Goal: Book appointment/travel/reservation

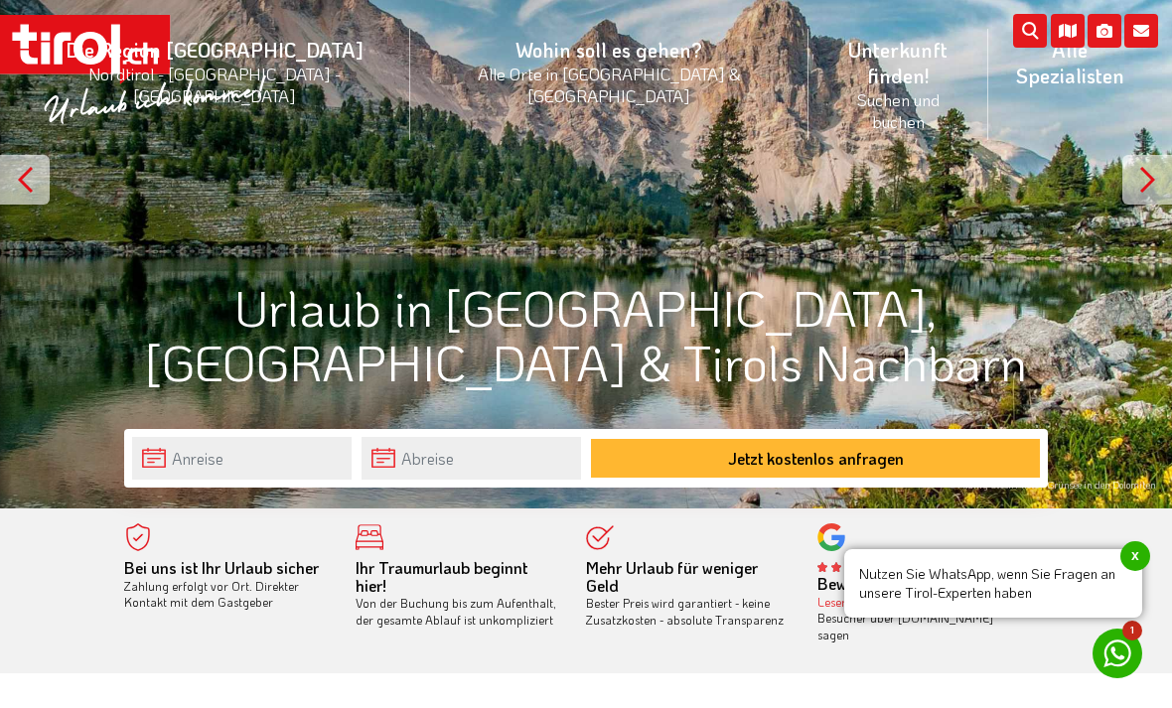
scroll to position [203, 0]
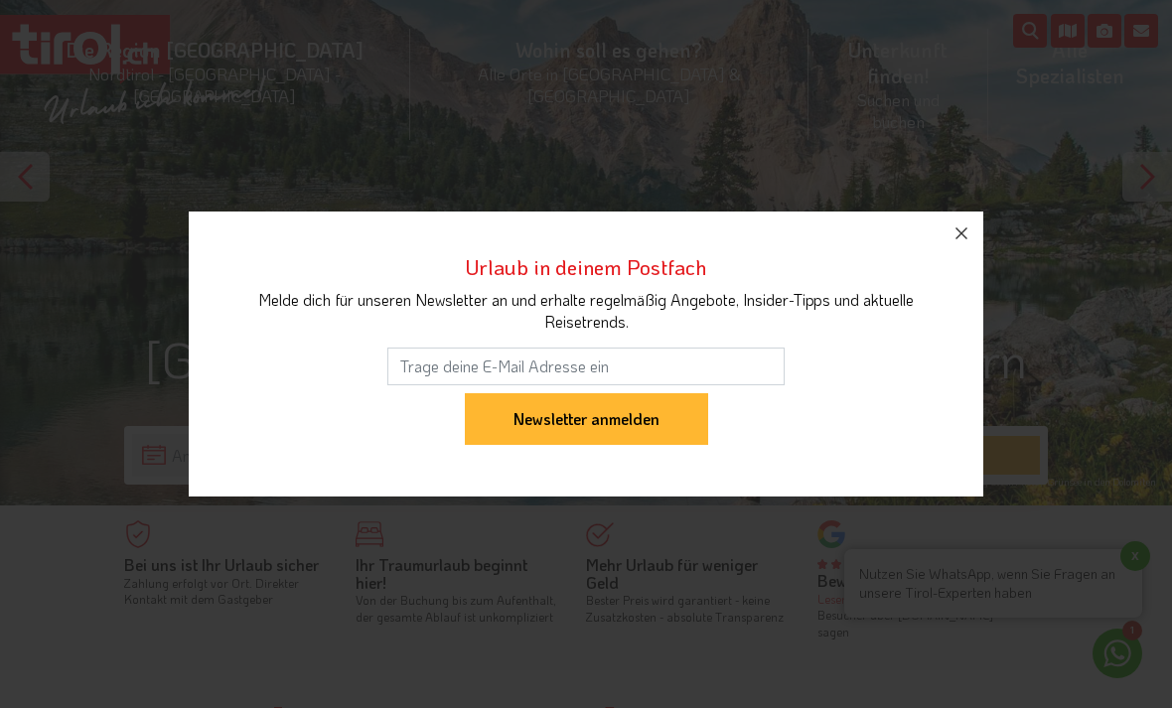
click at [977, 255] on button "button" at bounding box center [962, 234] width 44 height 44
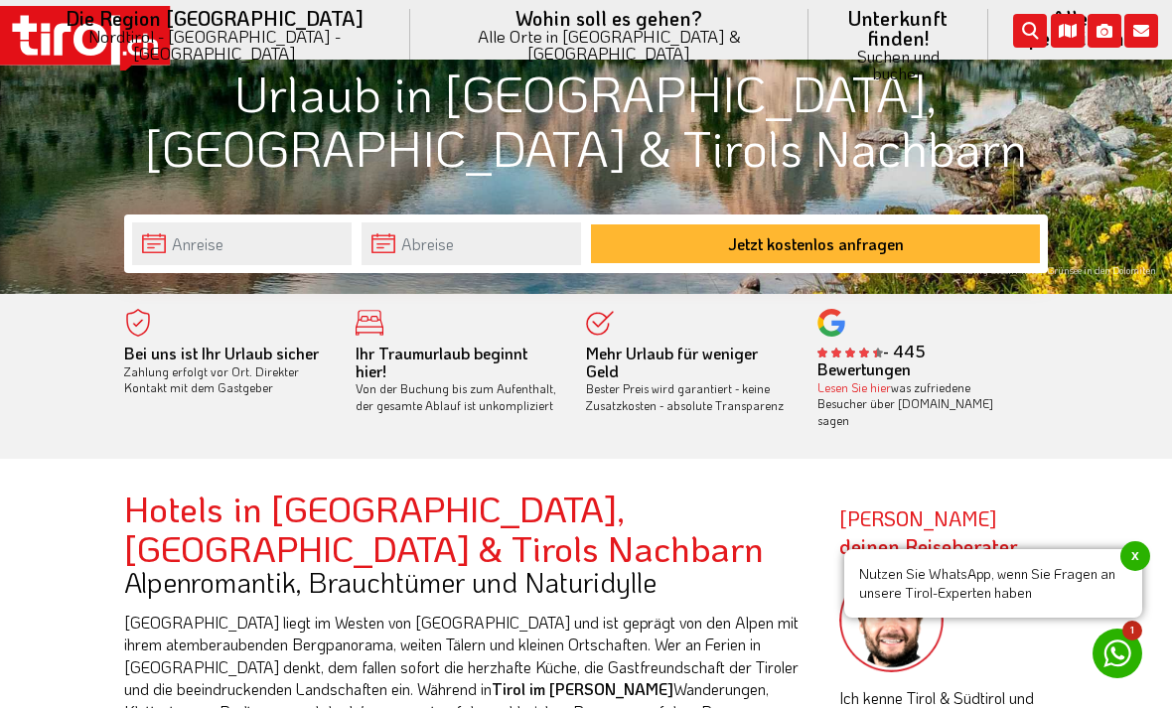
scroll to position [415, 0]
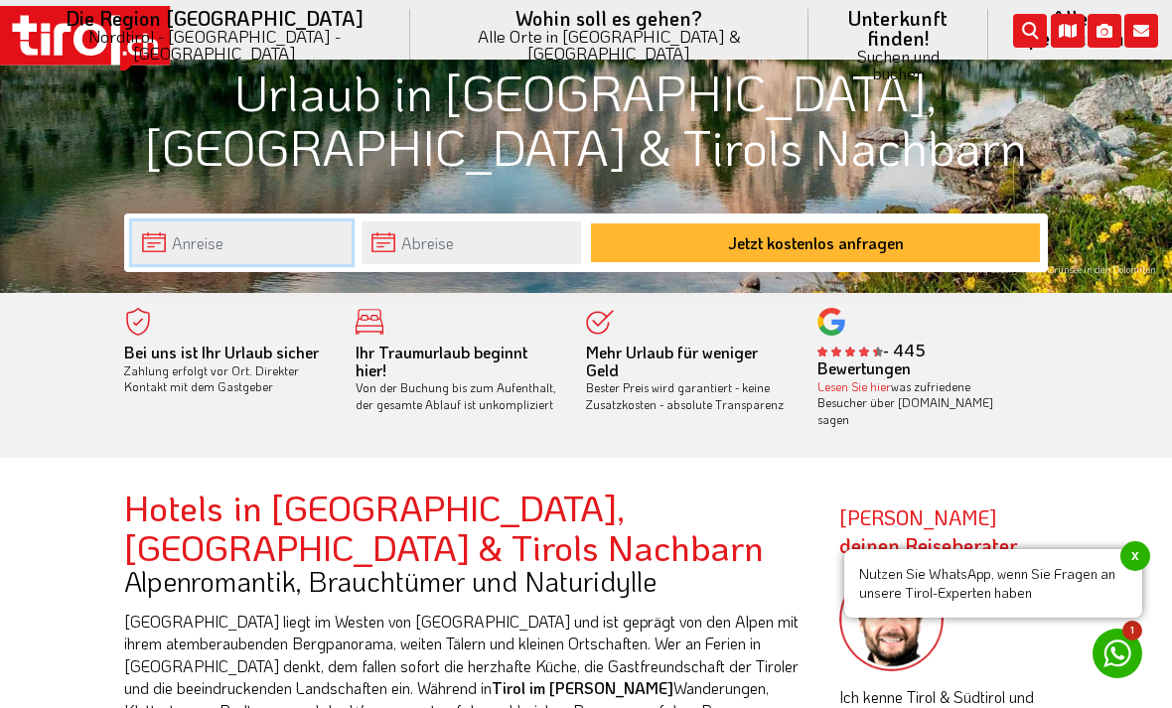
click at [271, 229] on input "text" at bounding box center [242, 243] width 220 height 43
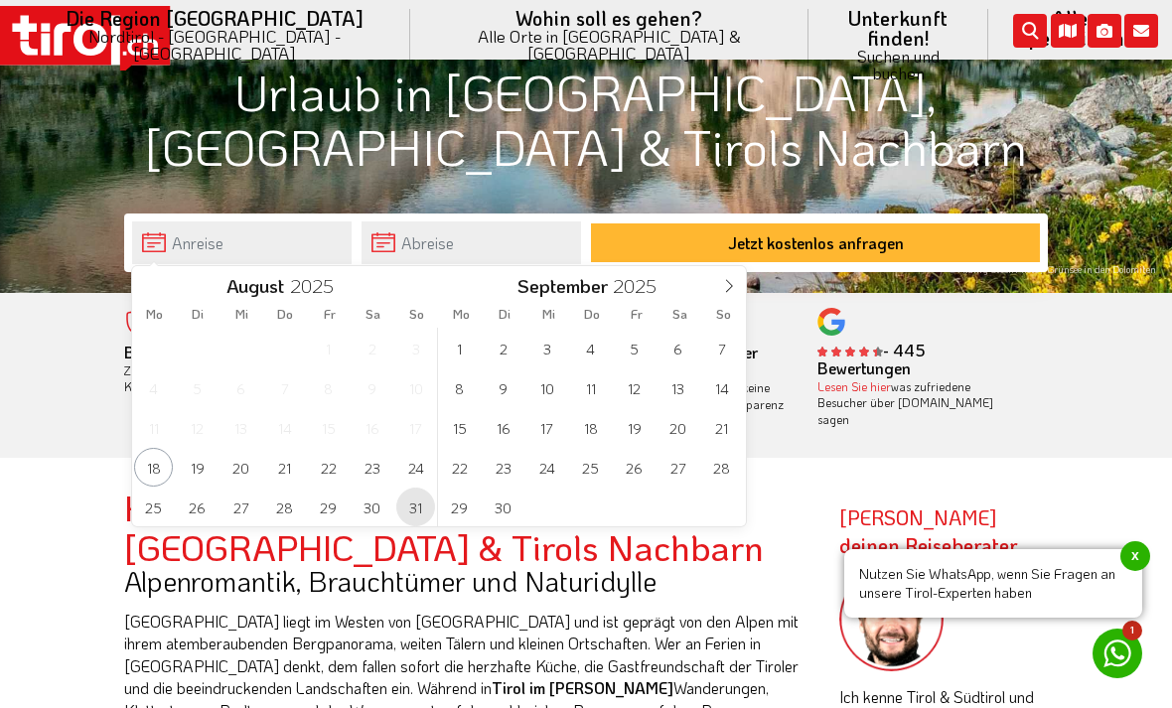
click at [434, 507] on span "31" at bounding box center [415, 507] width 39 height 39
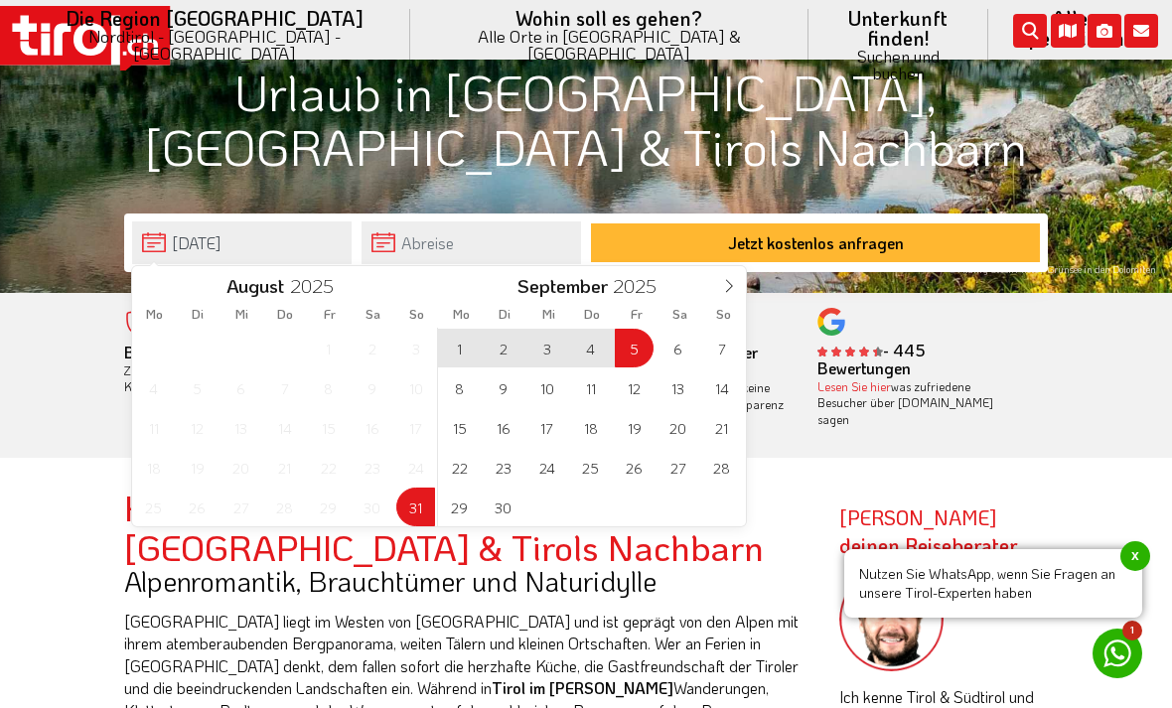
click at [644, 364] on span "5" at bounding box center [634, 348] width 39 height 39
type input "[DATE]"
type input "05-09-2025"
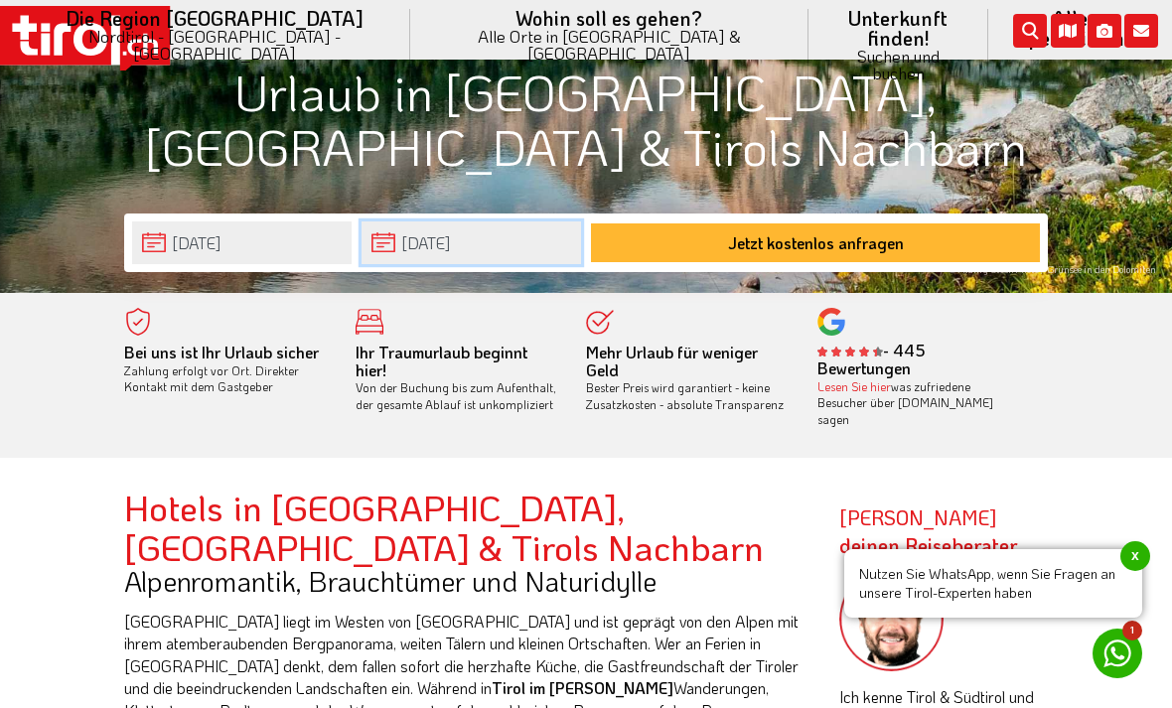
click at [505, 240] on input "05-09-2025" at bounding box center [472, 243] width 220 height 43
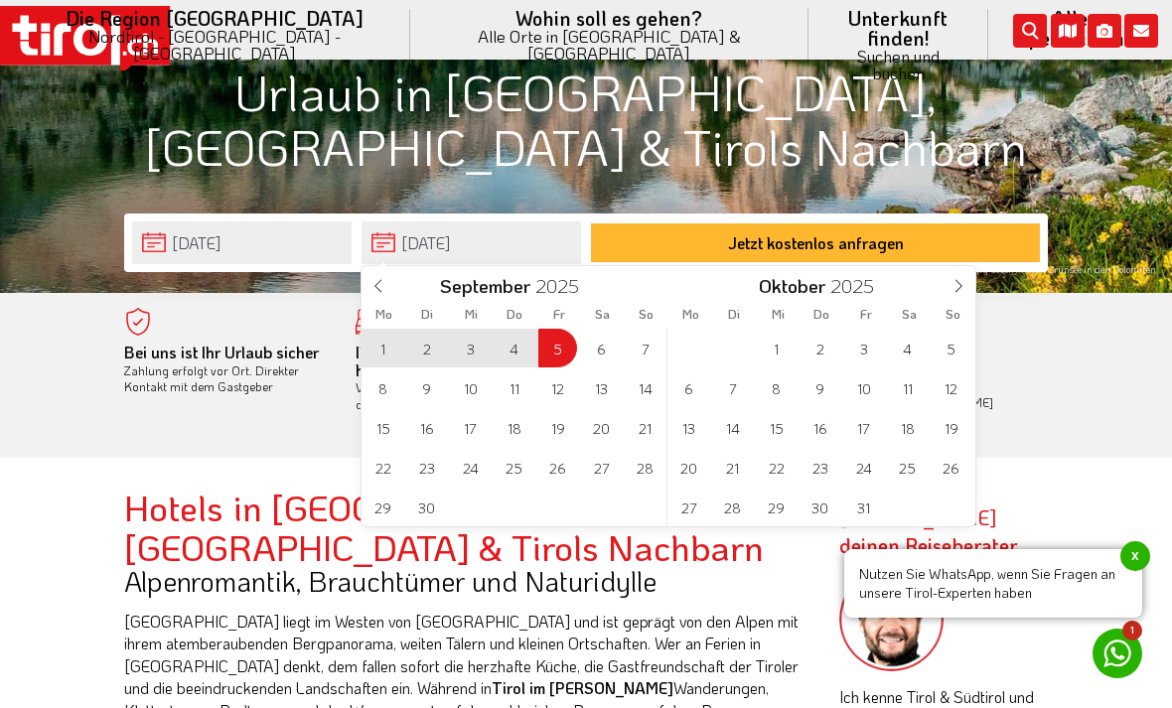
click at [526, 344] on span "4" at bounding box center [514, 348] width 39 height 39
type input "[DATE]"
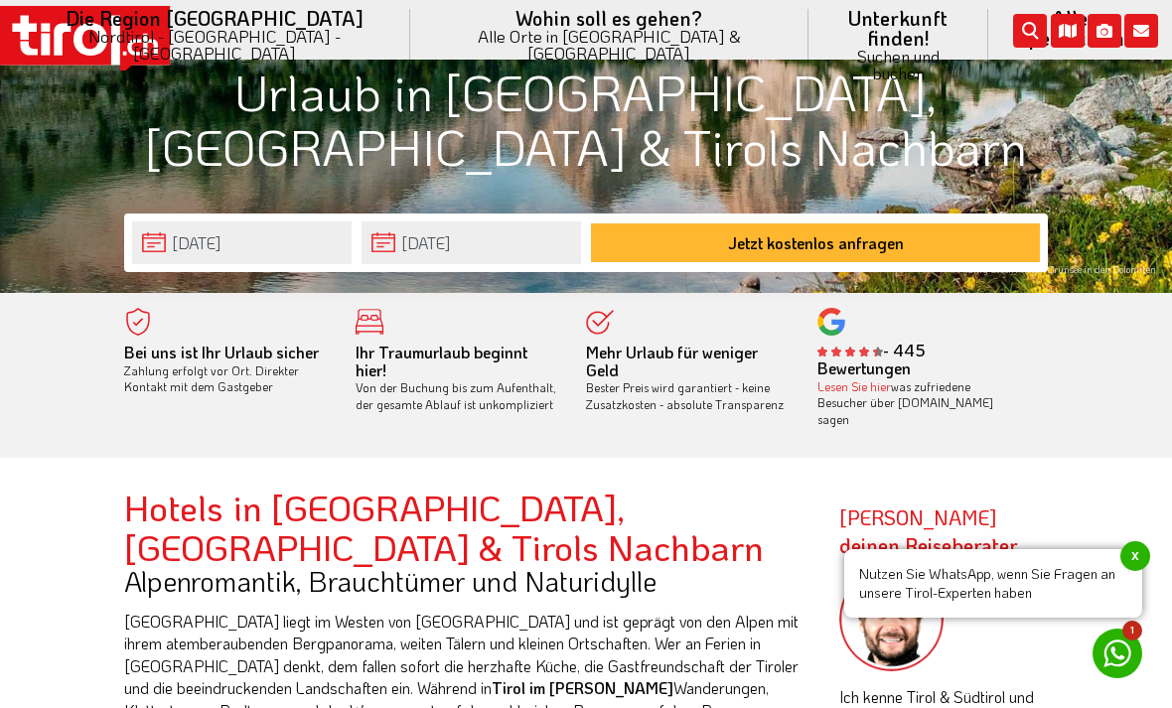
click at [949, 235] on button "Jetzt kostenlos anfragen" at bounding box center [815, 243] width 449 height 39
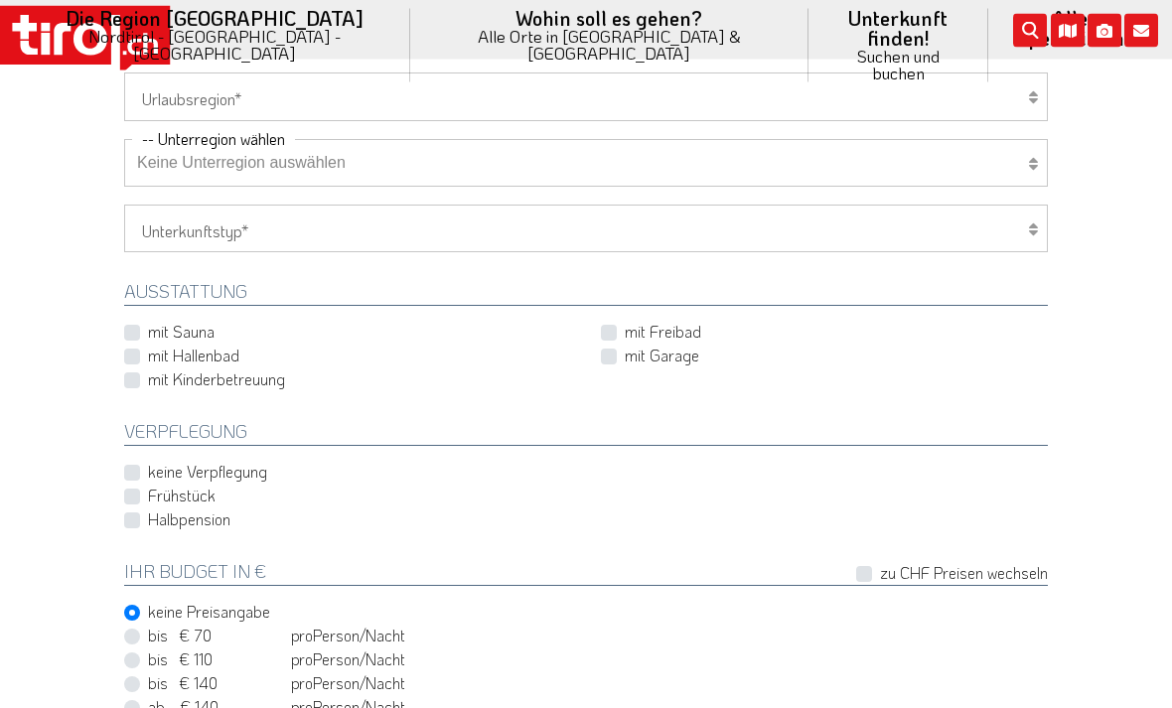
scroll to position [742, 0]
